Goal: Information Seeking & Learning: Learn about a topic

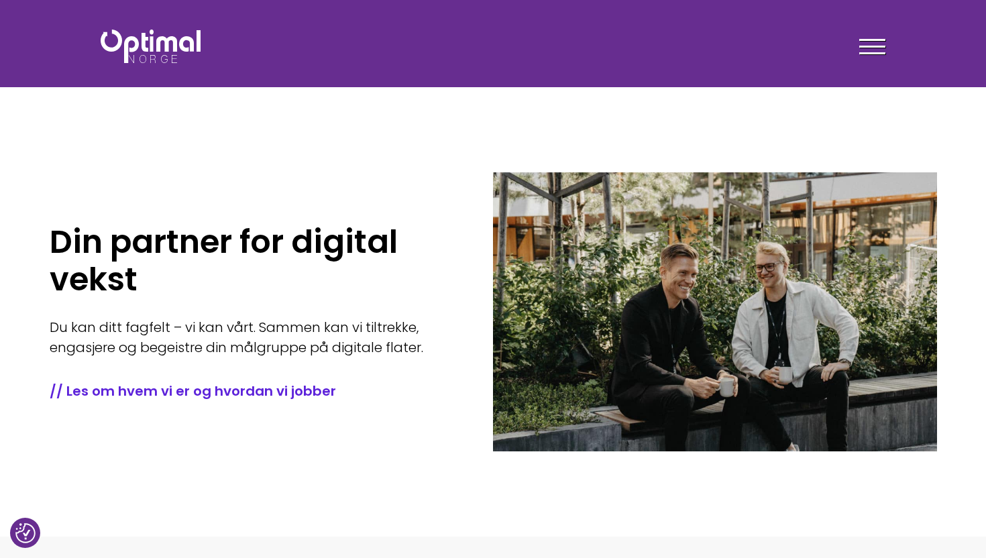
click at [894, 48] on div "Tjenester Menneskene Om oss Kontakt oss Kundecaser Artikler Ledige stillinger F…" at bounding box center [694, 46] width 403 height 39
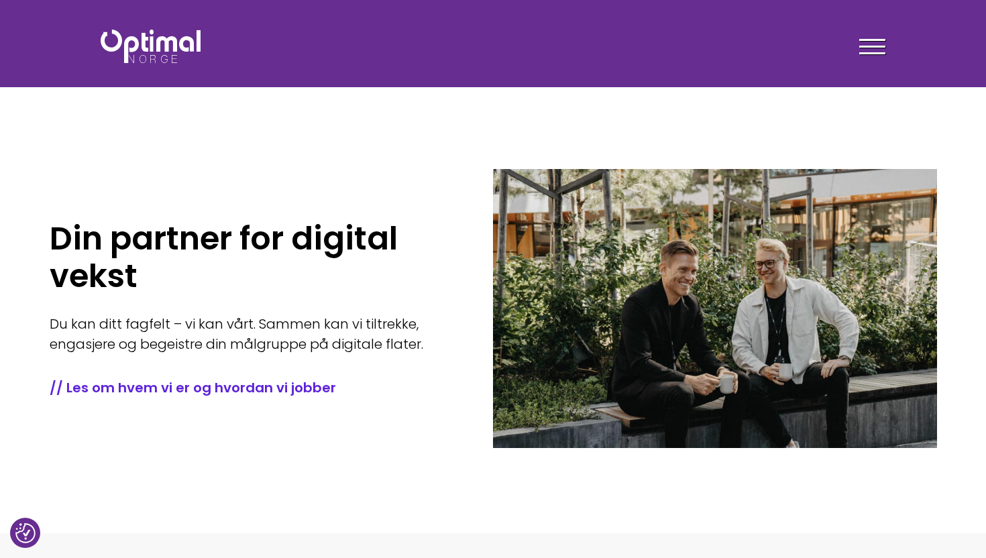
scroll to position [2, 0]
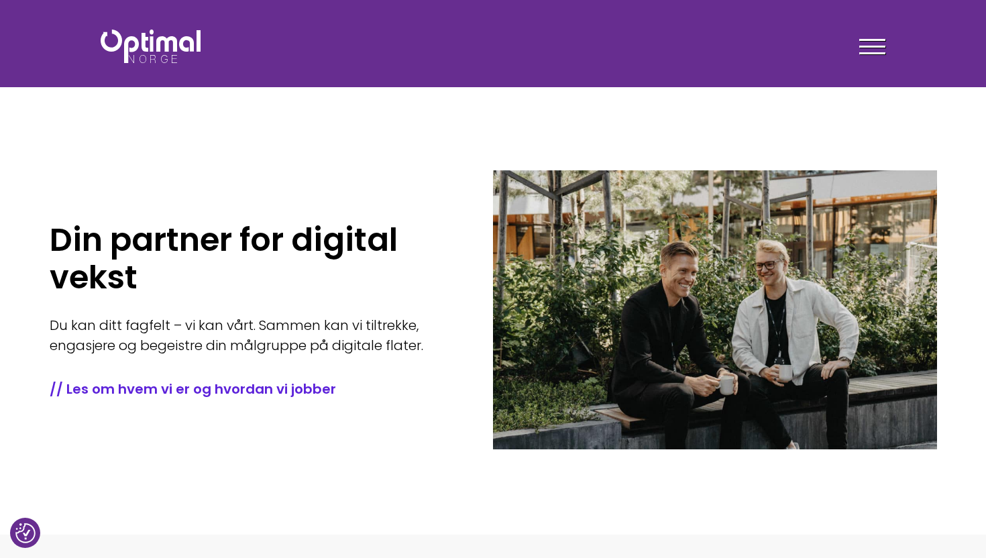
click at [871, 46] on span at bounding box center [872, 47] width 26 height 2
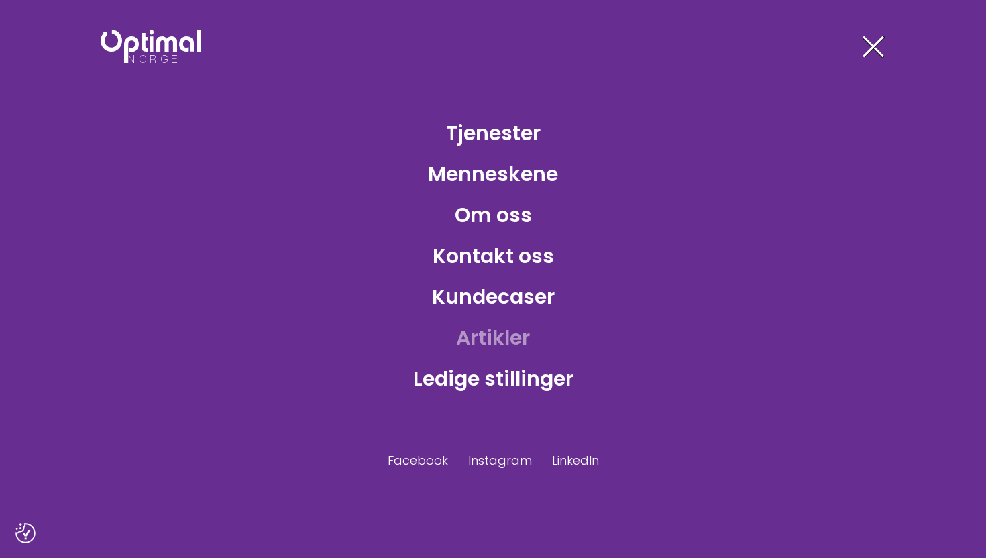
click at [500, 333] on link "Artikler" at bounding box center [492, 338] width 95 height 44
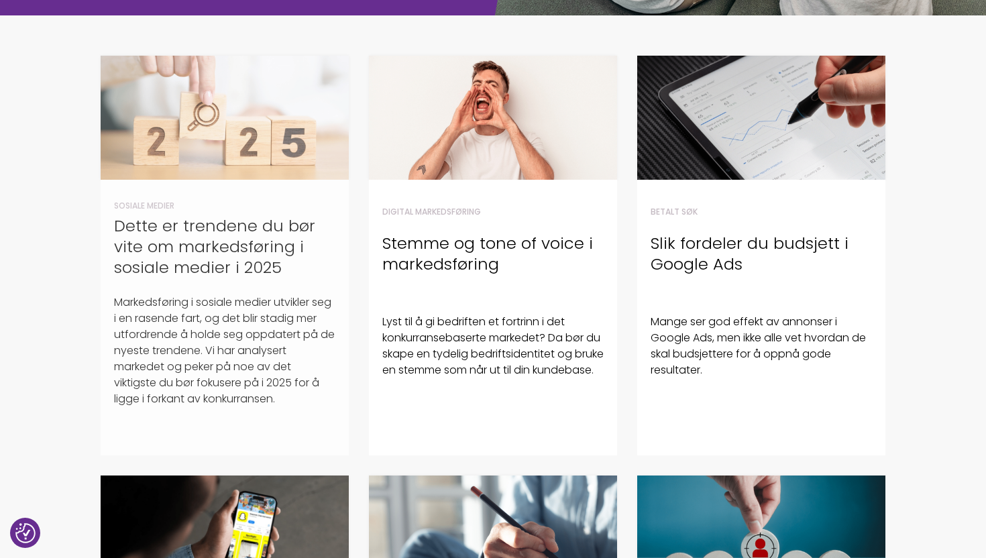
scroll to position [345, 0]
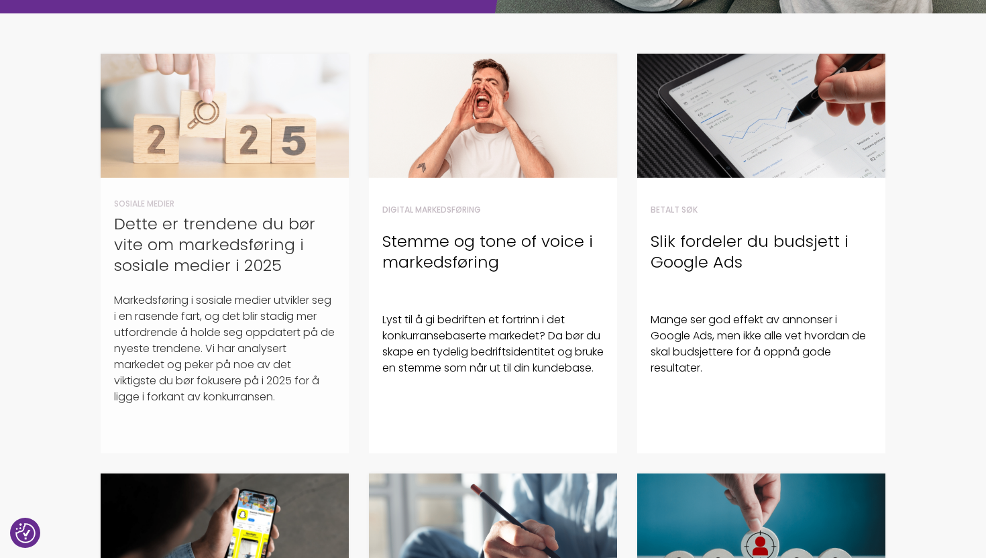
click at [231, 249] on h4 "Dette er trendene du bør vite om markedsføring i sosiale medier i 2025" at bounding box center [224, 244] width 221 height 63
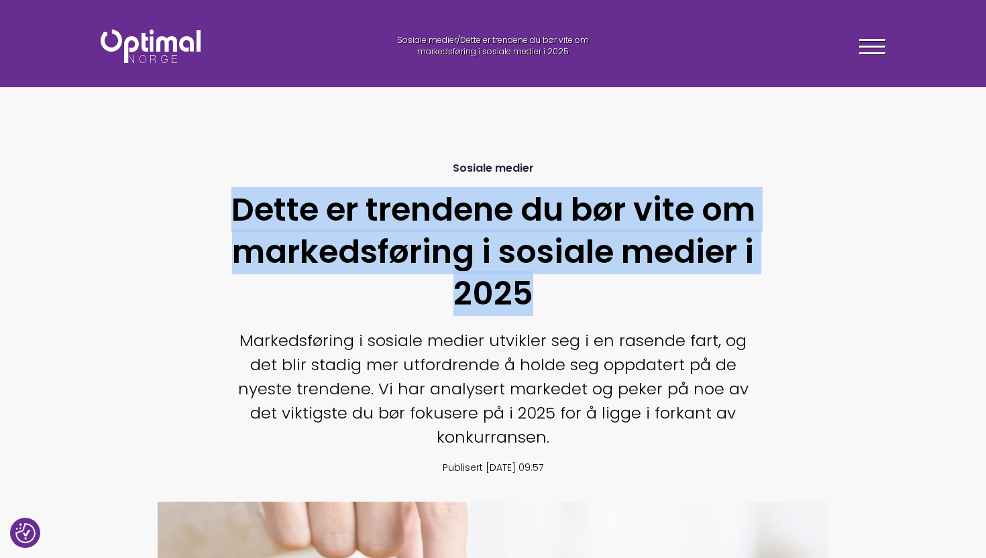
drag, startPoint x: 541, startPoint y: 297, endPoint x: 237, endPoint y: 221, distance: 313.2
click at [237, 221] on h1 "Dette er trendene du bør vite om markedsføring i sosiale medier i 2025" at bounding box center [493, 251] width 530 height 125
copy h1 "Dette er trendene du bør vite om markedsføring i sosiale medier i 2025"
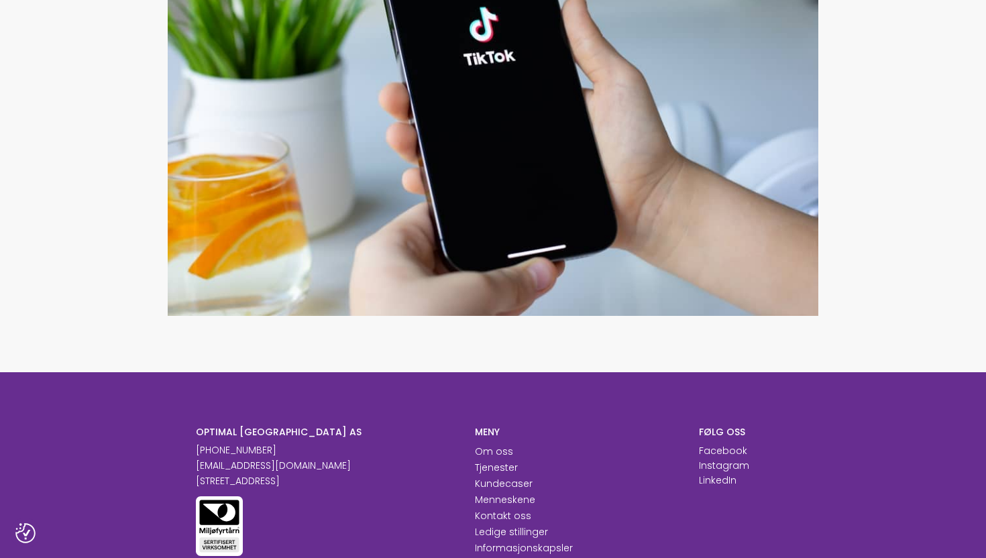
scroll to position [2808, 0]
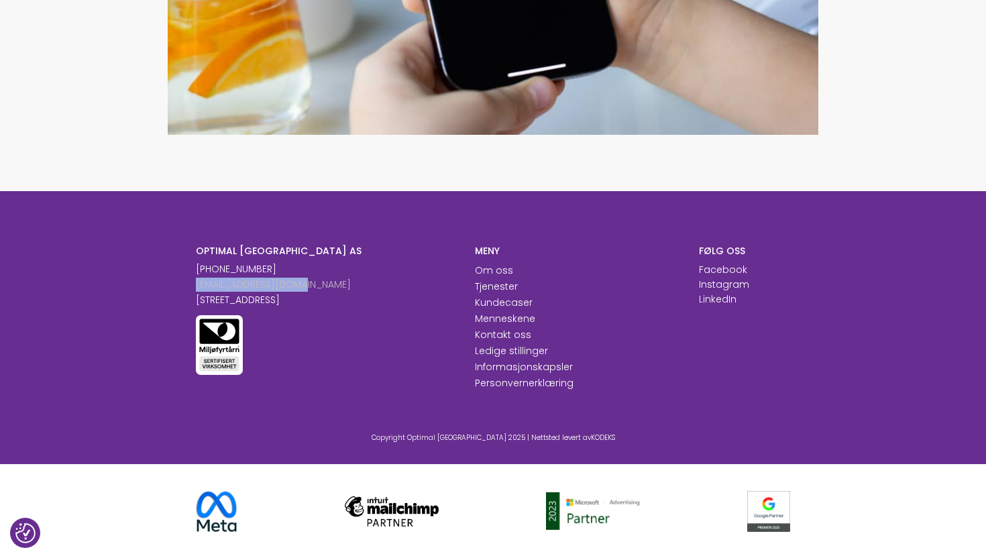
drag, startPoint x: 279, startPoint y: 288, endPoint x: 195, endPoint y: 287, distance: 83.9
click at [196, 287] on p "[EMAIL_ADDRESS][DOMAIN_NAME]" at bounding box center [326, 285] width 260 height 14
copy link "[EMAIL_ADDRESS][DOMAIN_NAME]"
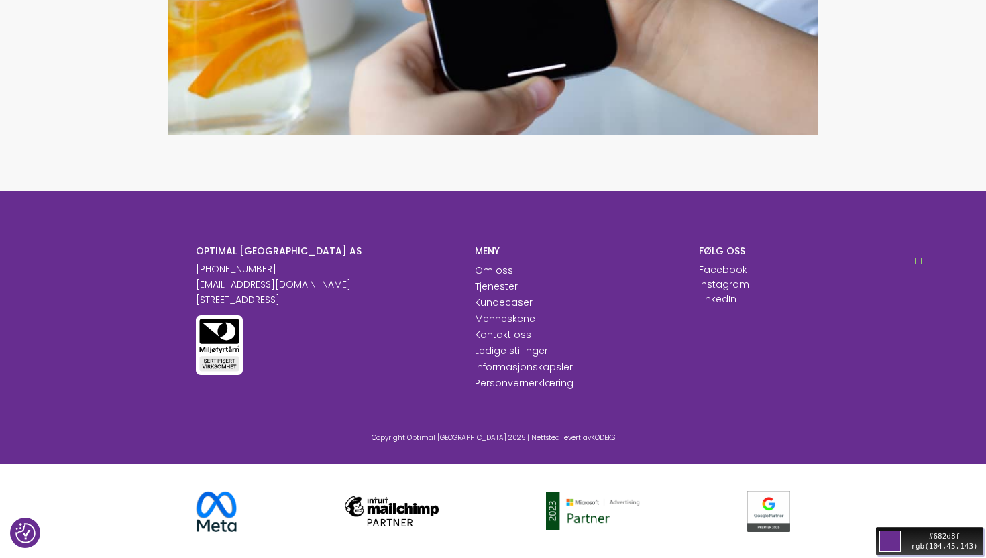
drag, startPoint x: 935, startPoint y: 244, endPoint x: 913, endPoint y: 209, distance: 40.8
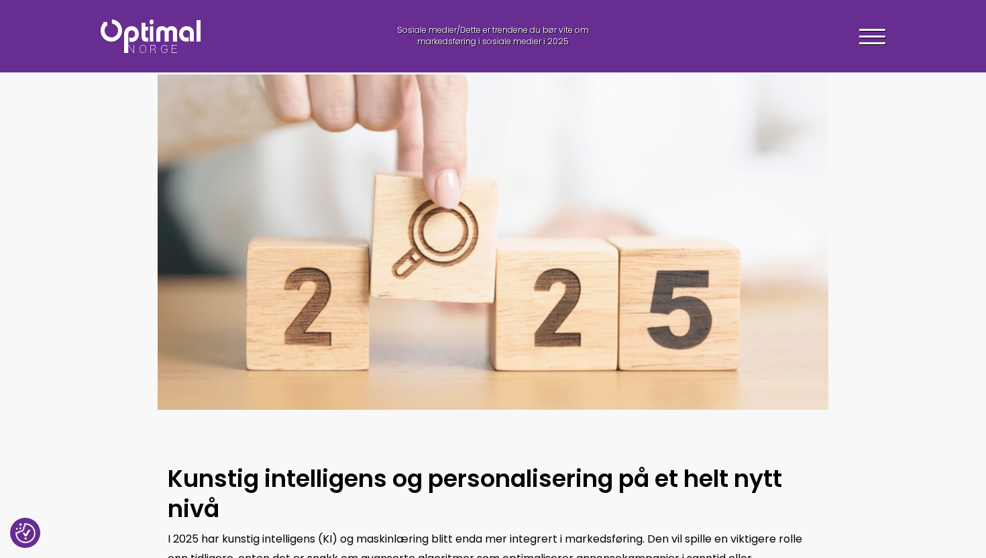
scroll to position [0, 0]
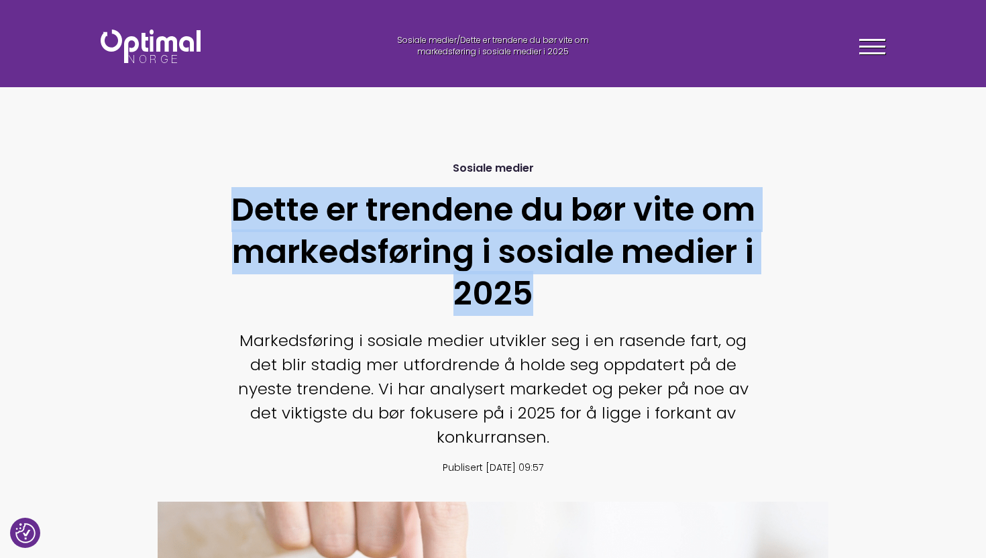
drag, startPoint x: 544, startPoint y: 295, endPoint x: 238, endPoint y: 212, distance: 316.8
click at [235, 213] on h1 "Dette er trendene du bør vite om markedsføring i sosiale medier i 2025" at bounding box center [493, 251] width 530 height 125
copy h1 "Dette er trendene du bør vite om markedsføring i sosiale medier i 2025"
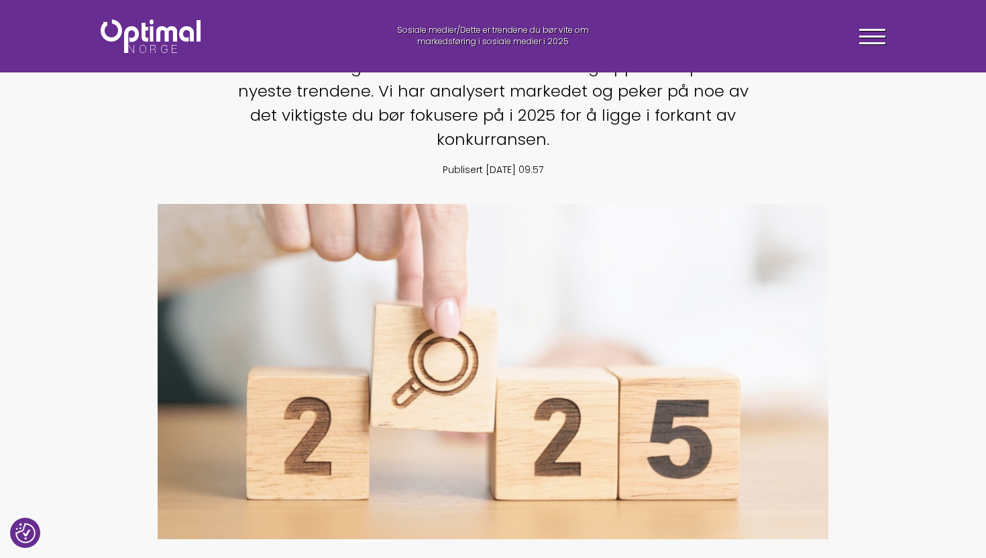
scroll to position [448, 0]
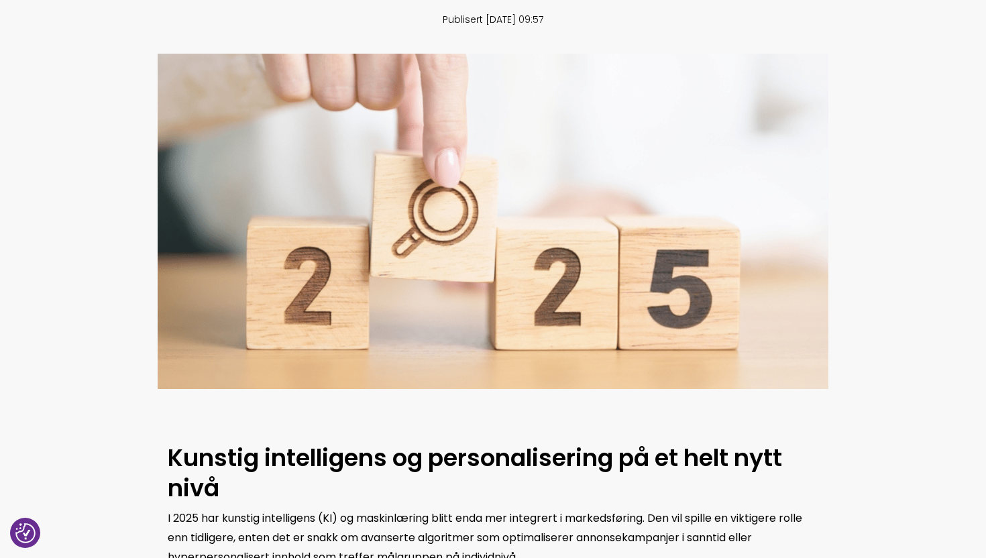
drag, startPoint x: 439, startPoint y: 206, endPoint x: 352, endPoint y: 1, distance: 222.2
click at [0, 0] on section "Sosiale medier Dette er trendene du bør vite om markedsføring i sosiale medier …" at bounding box center [493, 37] width 986 height 757
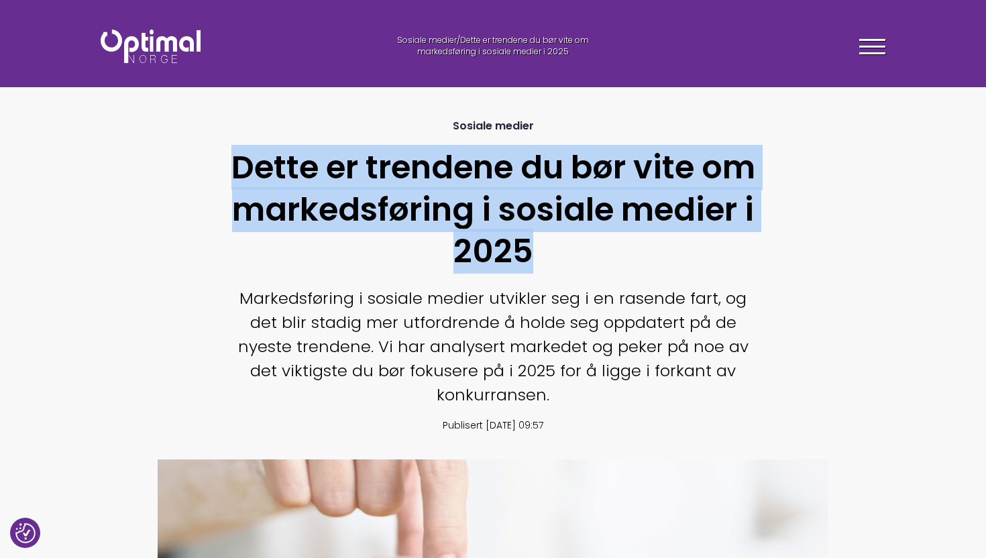
scroll to position [0, 0]
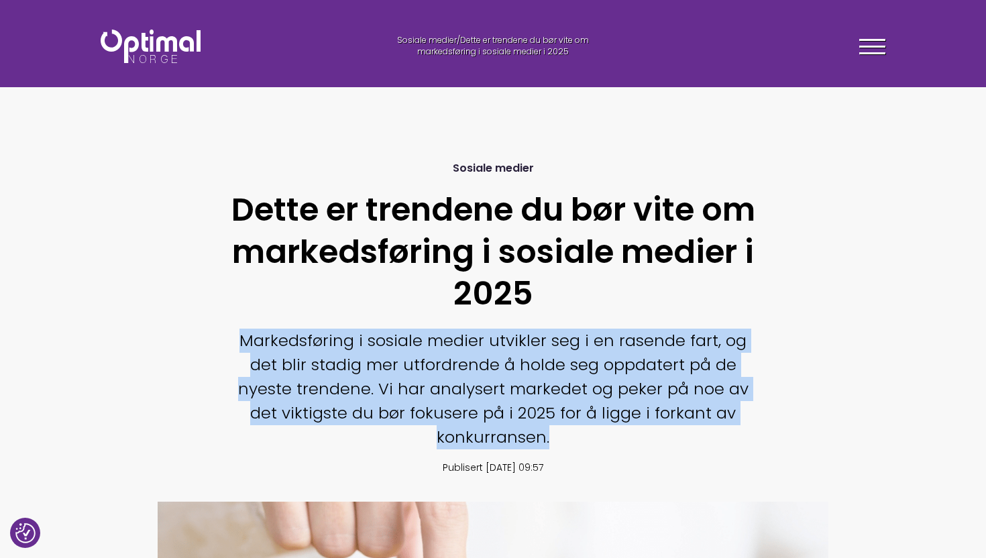
drag, startPoint x: 557, startPoint y: 437, endPoint x: 245, endPoint y: 340, distance: 327.4
click at [245, 340] on p "Markedsføring i sosiale medier utvikler seg i en rasende fart, og det blir stad…" at bounding box center [493, 389] width 530 height 121
copy p "Markedsføring i sosiale medier utvikler seg i en rasende fart, og det blir stad…"
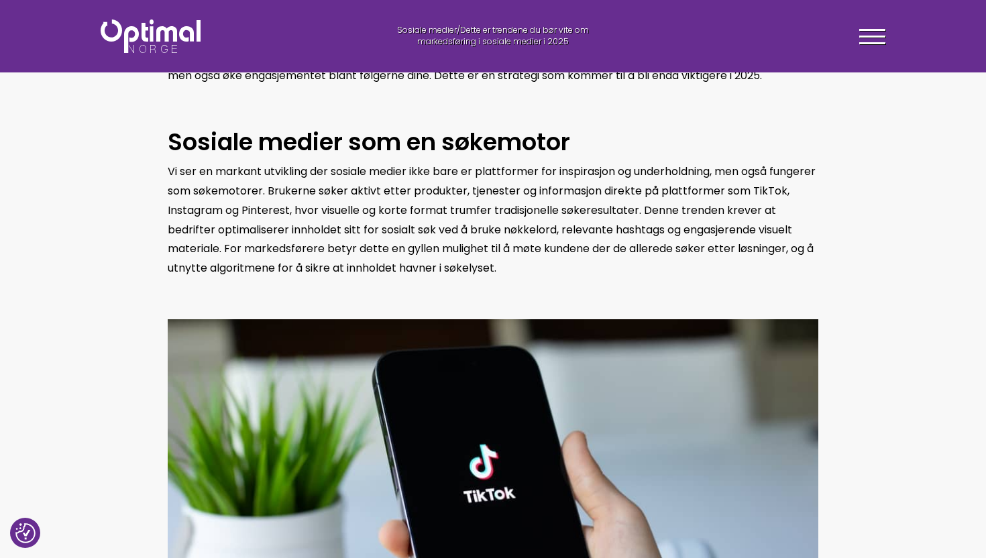
scroll to position [2070, 0]
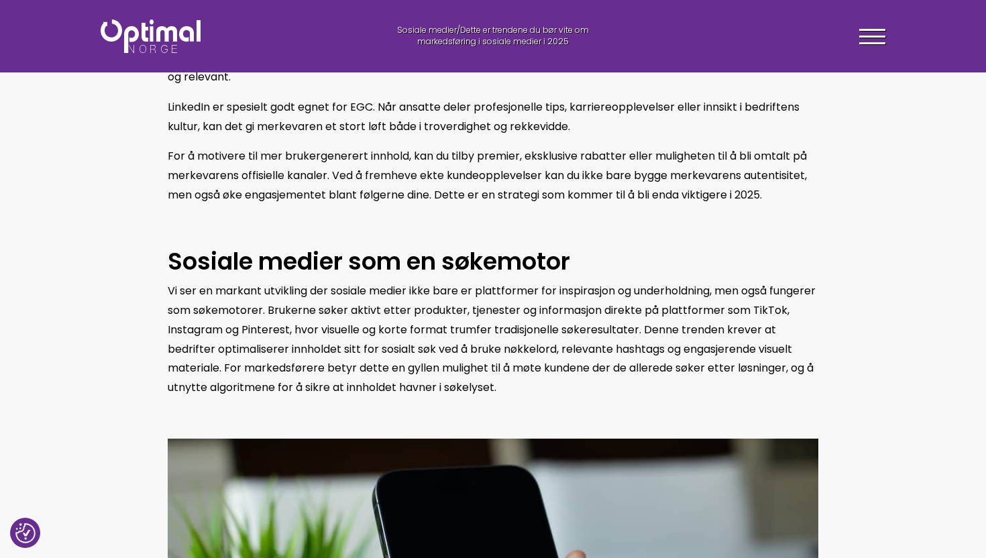
click at [874, 32] on div at bounding box center [872, 39] width 26 height 34
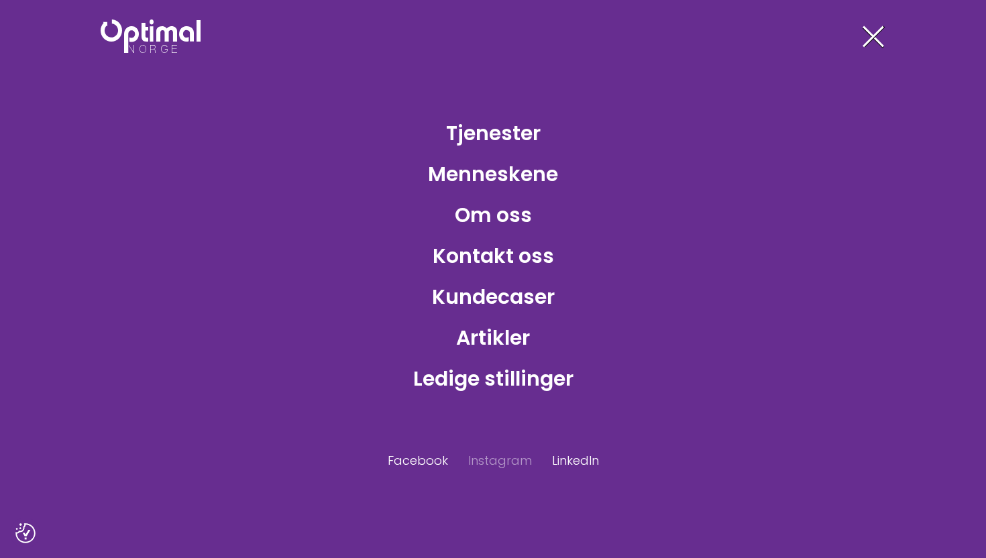
click at [491, 463] on p "Instagram" at bounding box center [500, 460] width 64 height 18
click at [419, 460] on p "Facebook" at bounding box center [418, 460] width 60 height 18
click at [570, 458] on p "LinkedIn" at bounding box center [575, 460] width 47 height 18
click at [476, 299] on link "Kundecaser" at bounding box center [493, 297] width 144 height 44
click at [489, 139] on link "Tjenester" at bounding box center [493, 133] width 116 height 44
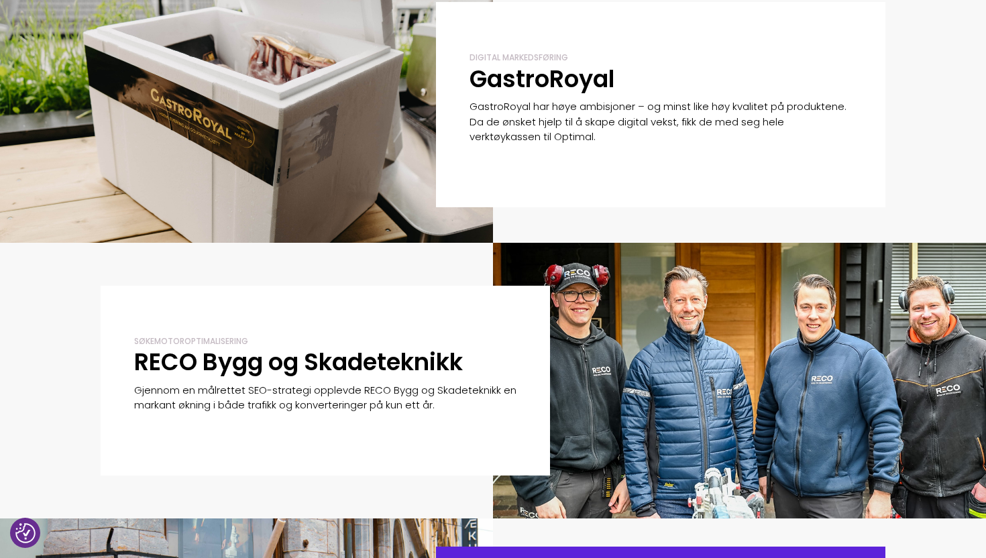
scroll to position [468, 0]
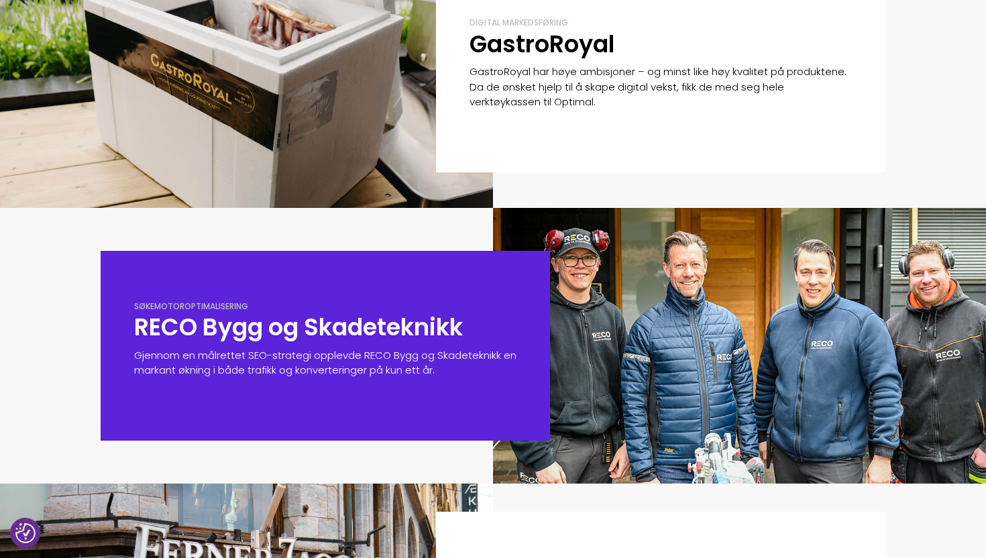
click at [369, 328] on h2 "RECO Bygg og Skadeteknikk" at bounding box center [325, 327] width 382 height 31
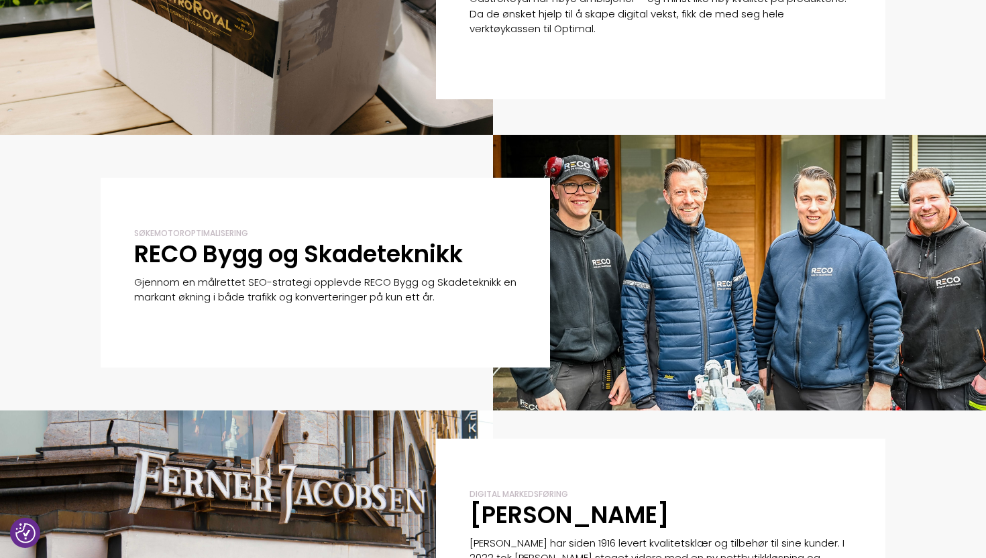
scroll to position [623, 0]
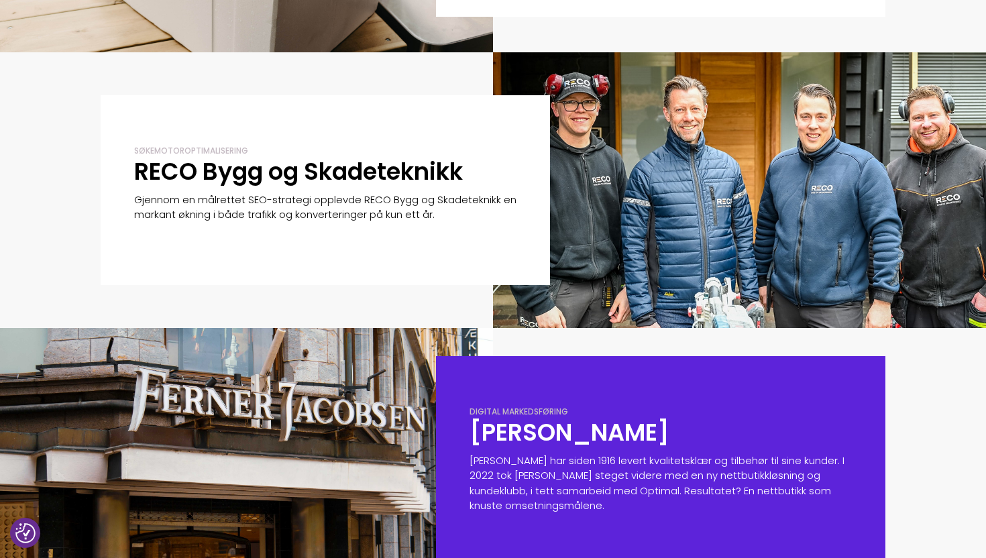
click at [527, 432] on h2 "Ferner Jacobsen" at bounding box center [661, 432] width 382 height 31
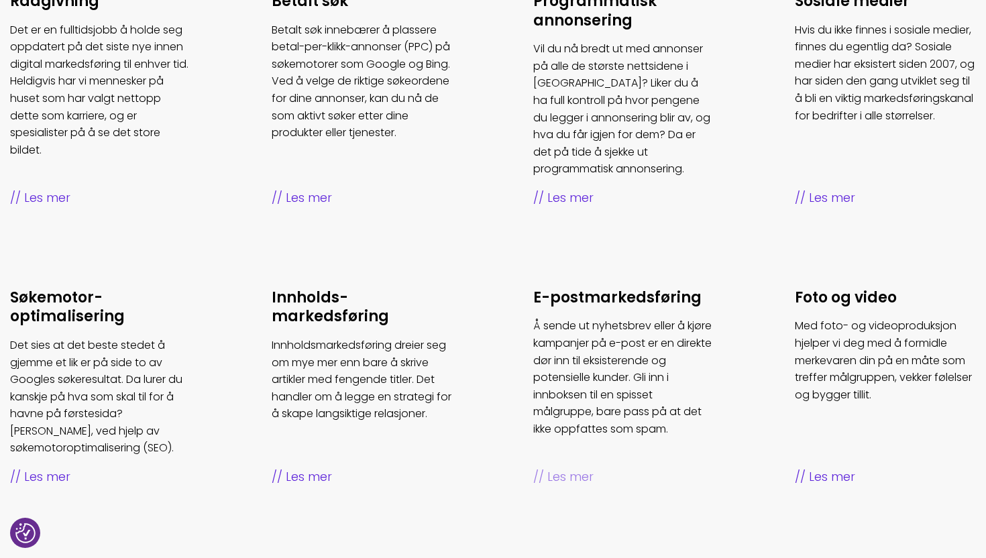
scroll to position [613, 0]
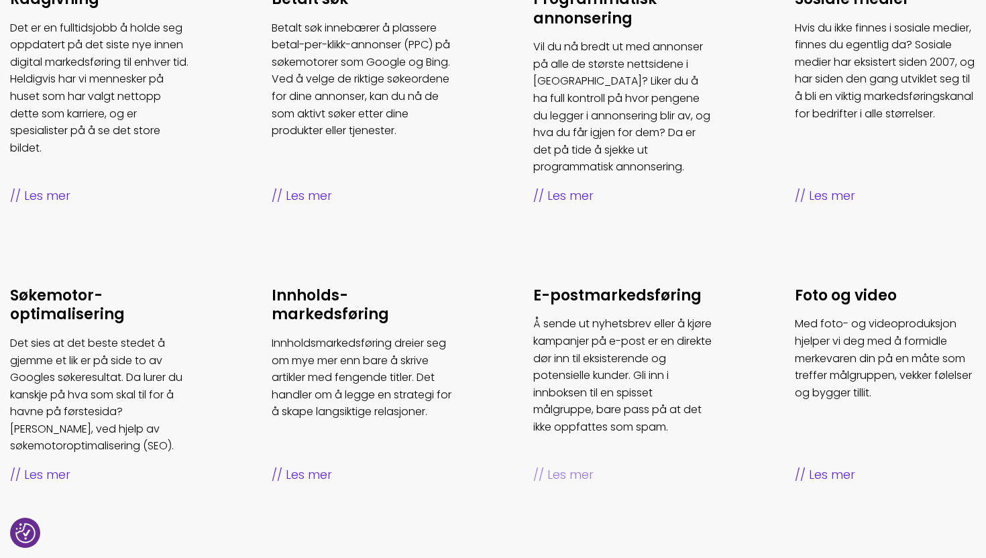
click at [576, 475] on span "Les mer" at bounding box center [623, 475] width 181 height 19
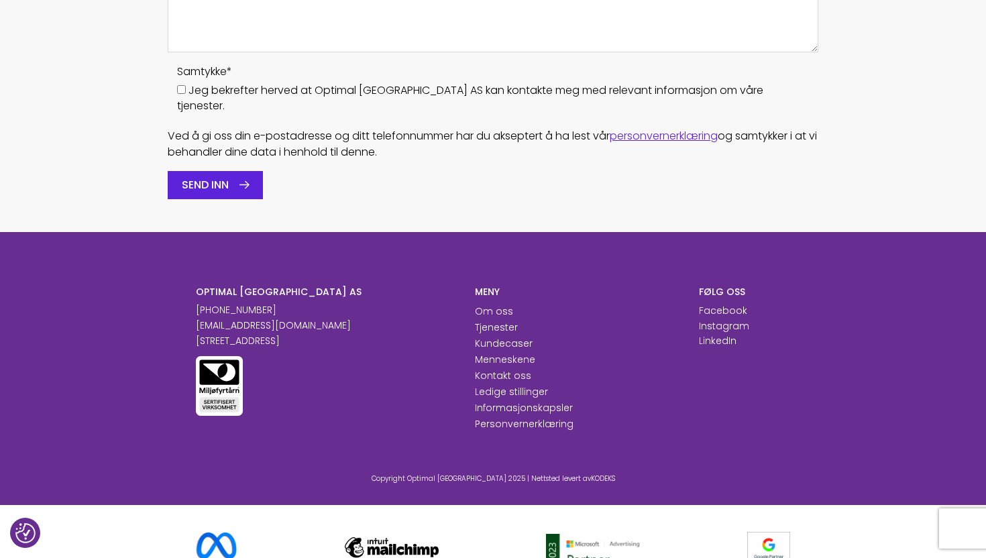
scroll to position [2093, 0]
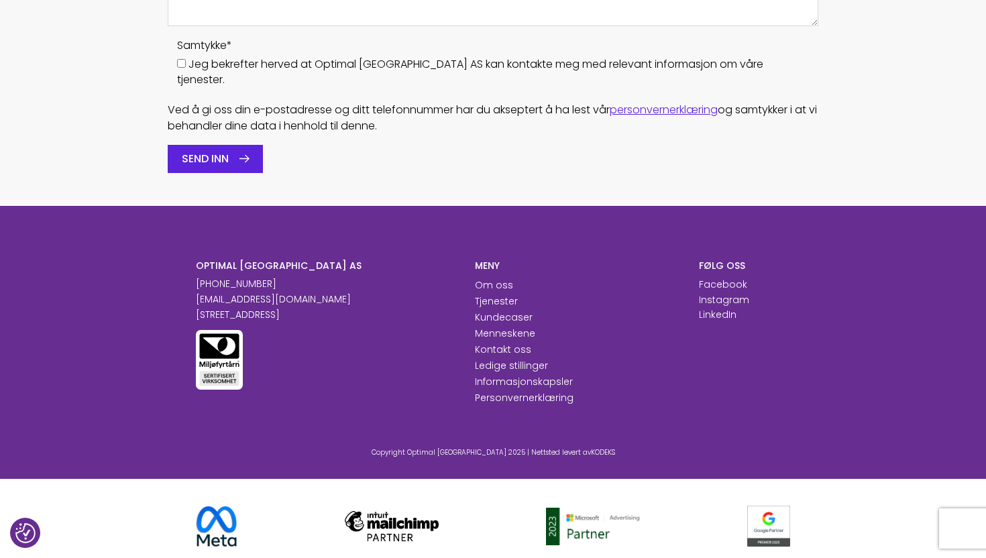
drag, startPoint x: 298, startPoint y: 267, endPoint x: 283, endPoint y: 266, distance: 14.8
click at [280, 277] on p "[PHONE_NUMBER]" at bounding box center [326, 284] width 260 height 14
drag, startPoint x: 324, startPoint y: 300, endPoint x: 193, endPoint y: 250, distance: 139.9
click at [193, 260] on div "OPTIMAL [GEOGRAPHIC_DATA] AS [PHONE_NUMBER] [EMAIL_ADDRESS][DOMAIN_NAME] [STREE…" at bounding box center [326, 333] width 280 height 146
copy div "OPTIMAL [GEOGRAPHIC_DATA] AS [PHONE_NUMBER] [EMAIL_ADDRESS][DOMAIN_NAME] [STREE…"
